Goal: Feedback & Contribution: Leave review/rating

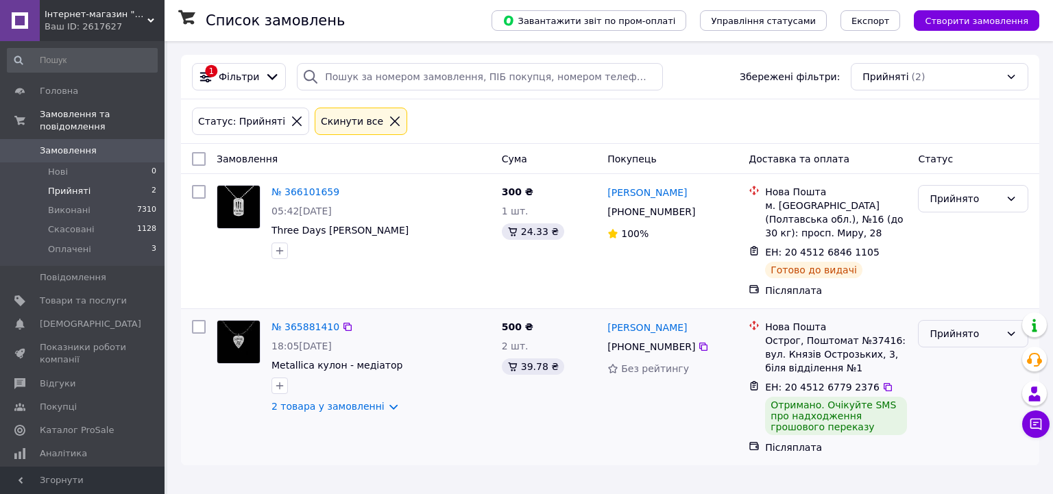
click at [939, 326] on div "Прийнято" at bounding box center [965, 333] width 71 height 15
click at [947, 343] on li "Виконано" at bounding box center [973, 349] width 109 height 25
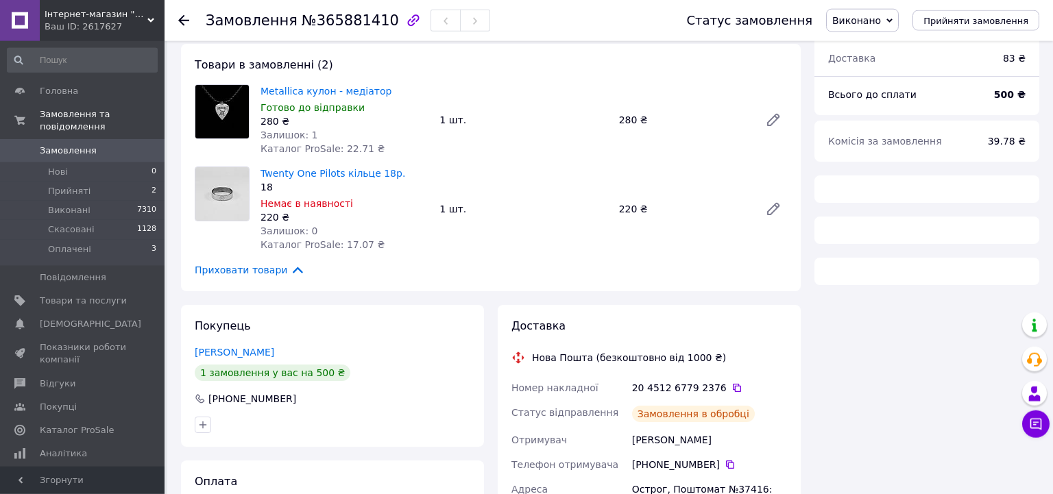
scroll to position [145, 0]
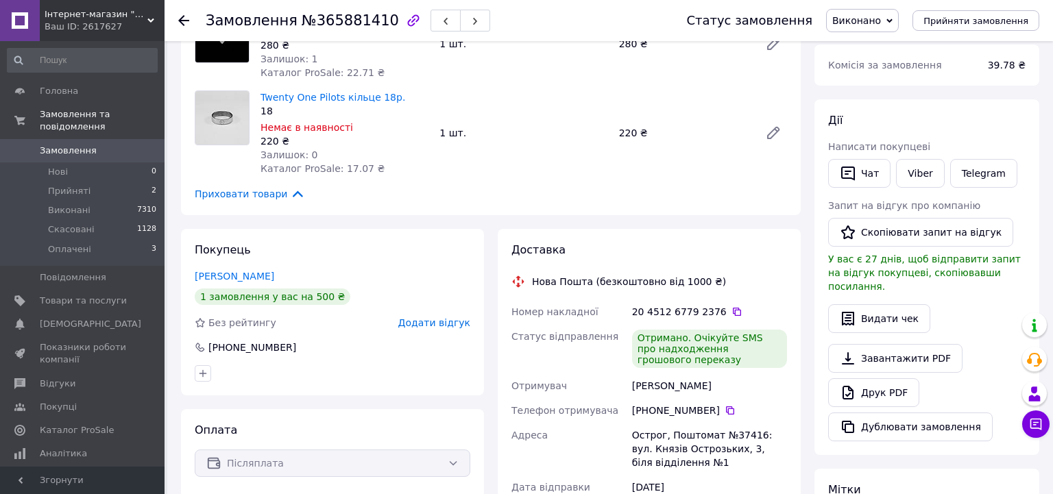
click at [439, 325] on span "Додати відгук" at bounding box center [434, 322] width 72 height 11
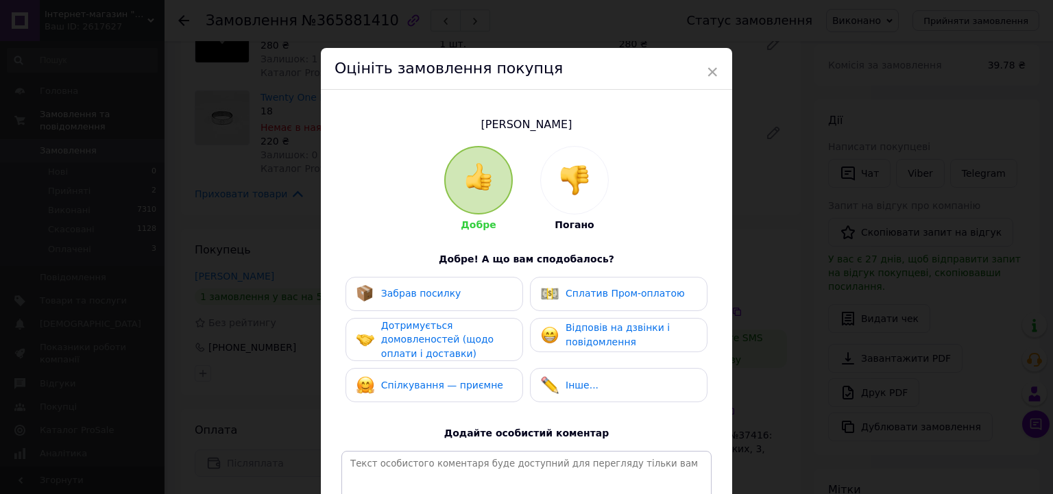
click at [424, 301] on div "Забрав посилку" at bounding box center [408, 294] width 105 height 18
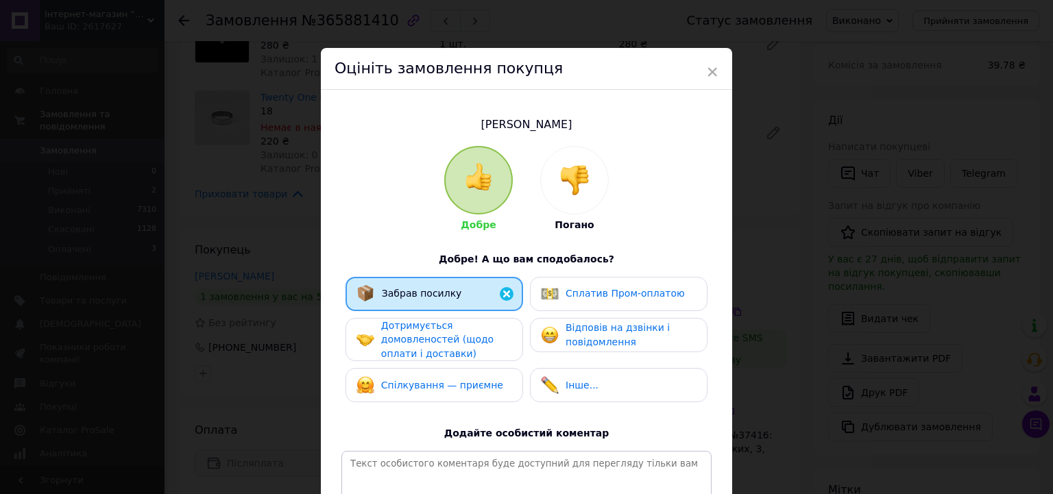
drag, startPoint x: 424, startPoint y: 341, endPoint x: 429, endPoint y: 360, distance: 20.0
click at [424, 343] on span "Дотримується домовленостей (щодо оплати і доставки)" at bounding box center [437, 339] width 112 height 39
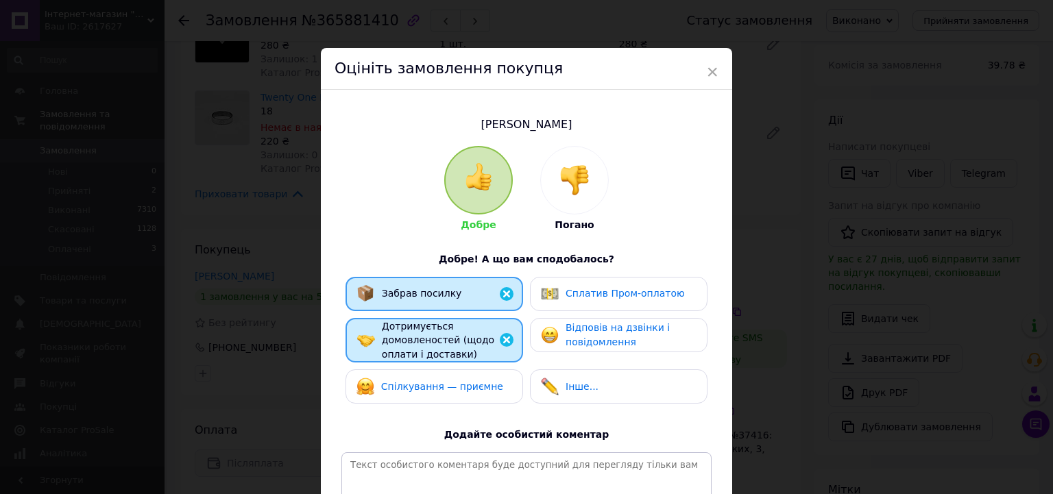
click at [429, 381] on span "Спілкування — приємне" at bounding box center [442, 386] width 122 height 11
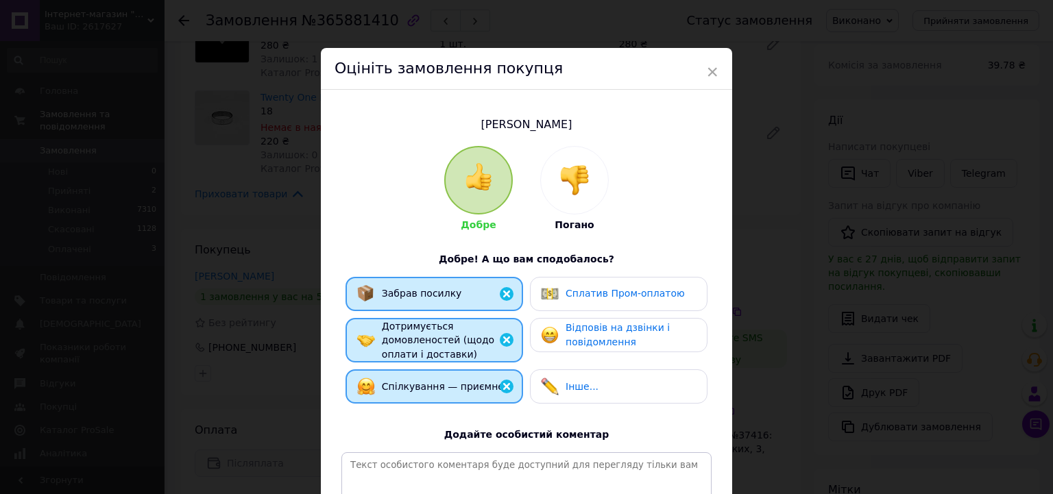
click at [579, 333] on span "Відповів на дзвінки і повідомлення" at bounding box center [618, 334] width 104 height 25
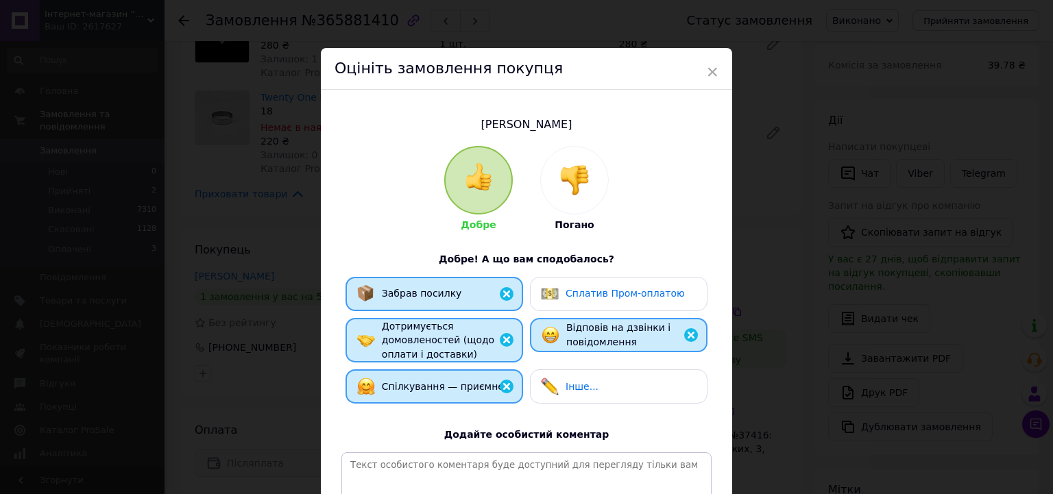
scroll to position [205, 0]
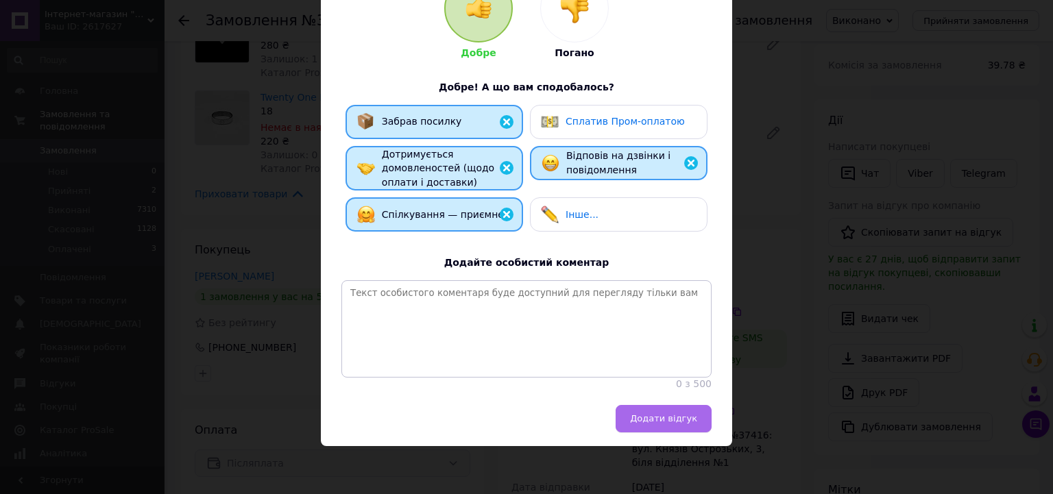
click at [655, 423] on span "Додати відгук" at bounding box center [663, 418] width 67 height 10
